Goal: Information Seeking & Learning: Find specific page/section

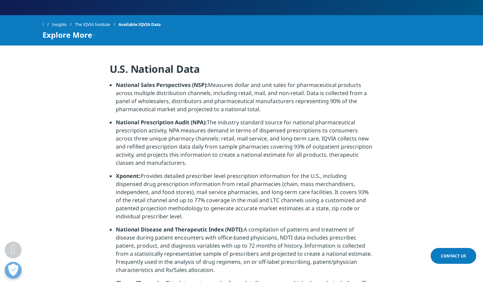
scroll to position [134, 0]
